Goal: Transaction & Acquisition: Purchase product/service

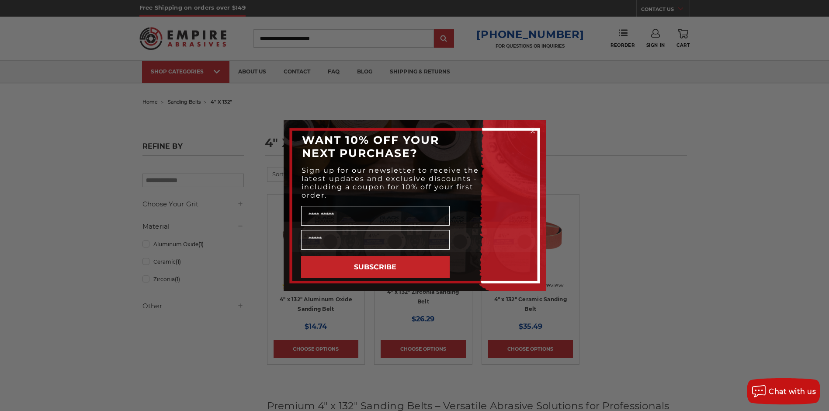
click at [533, 132] on icon "Close dialog" at bounding box center [532, 130] width 3 height 3
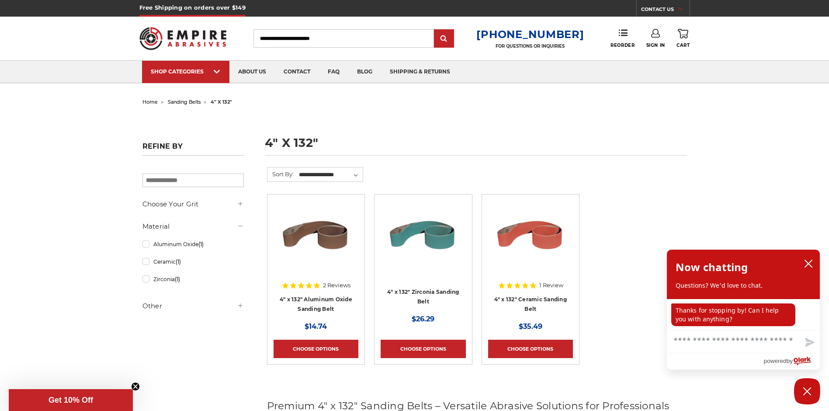
click at [185, 103] on span "sanding belts" at bounding box center [184, 102] width 33 height 6
